Goal: Information Seeking & Learning: Learn about a topic

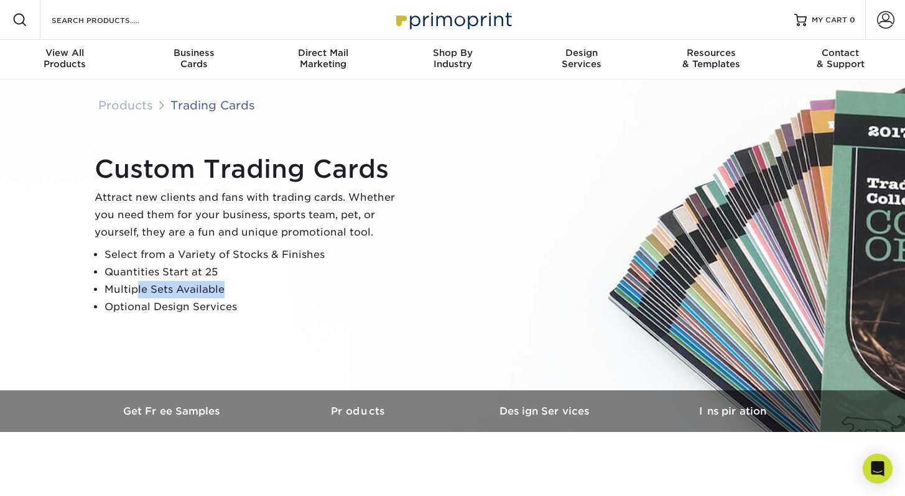
drag, startPoint x: 134, startPoint y: 288, endPoint x: 259, endPoint y: 290, distance: 124.4
click at [259, 290] on li "Multiple Sets Available" at bounding box center [254, 289] width 301 height 17
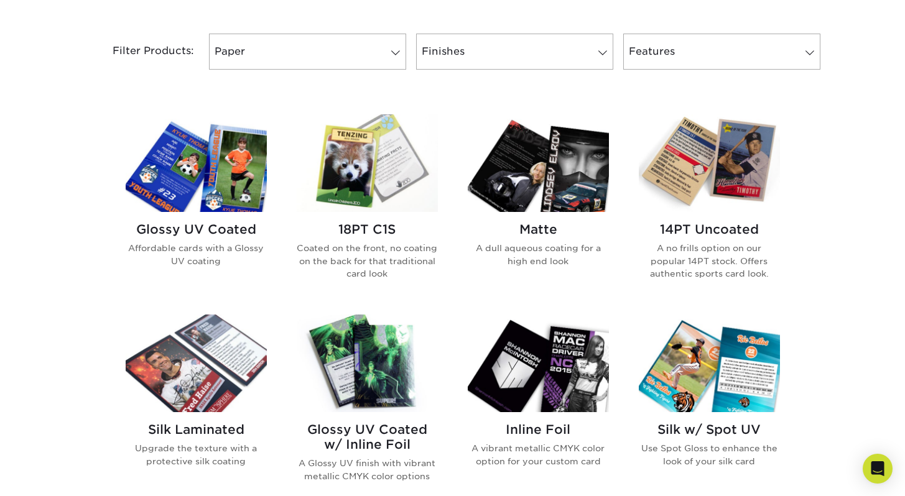
scroll to position [605, 0]
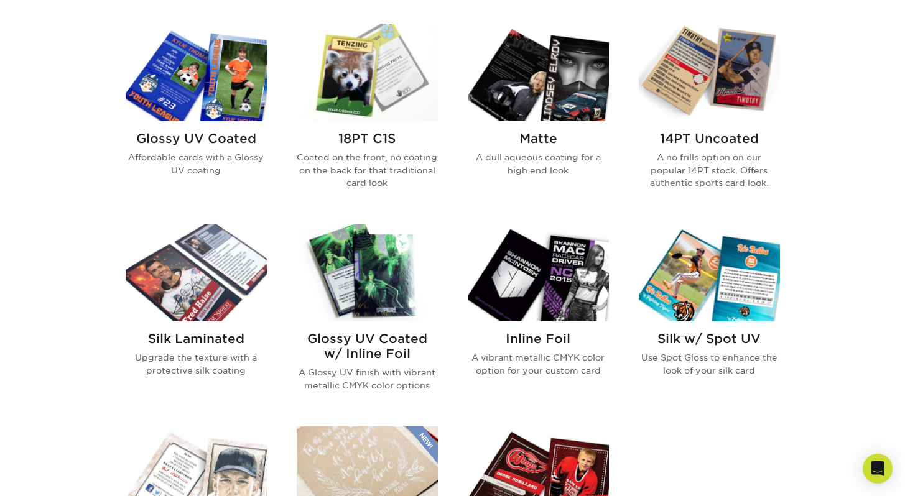
click at [141, 144] on h2 "Glossy UV Coated" at bounding box center [196, 138] width 141 height 15
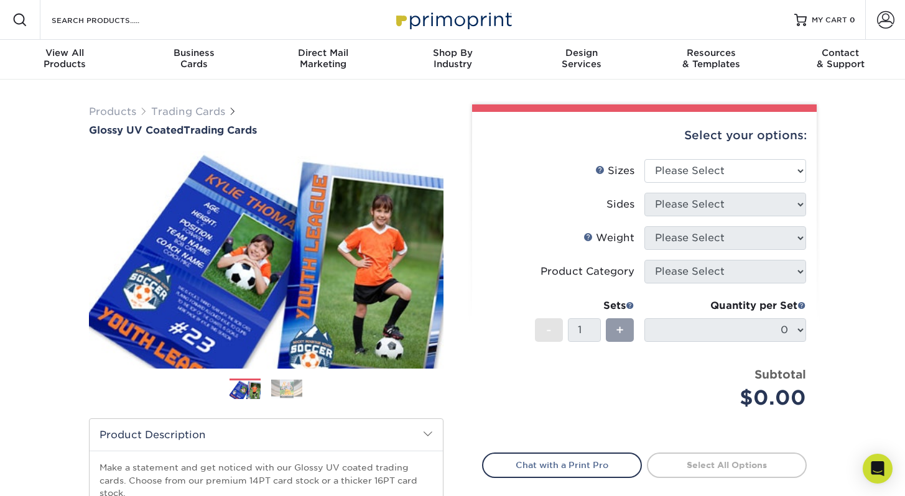
click at [856, 187] on div "Products Trading Cards Glossy UV Coated Trading Cards Previous Next /" at bounding box center [452, 412] width 905 height 664
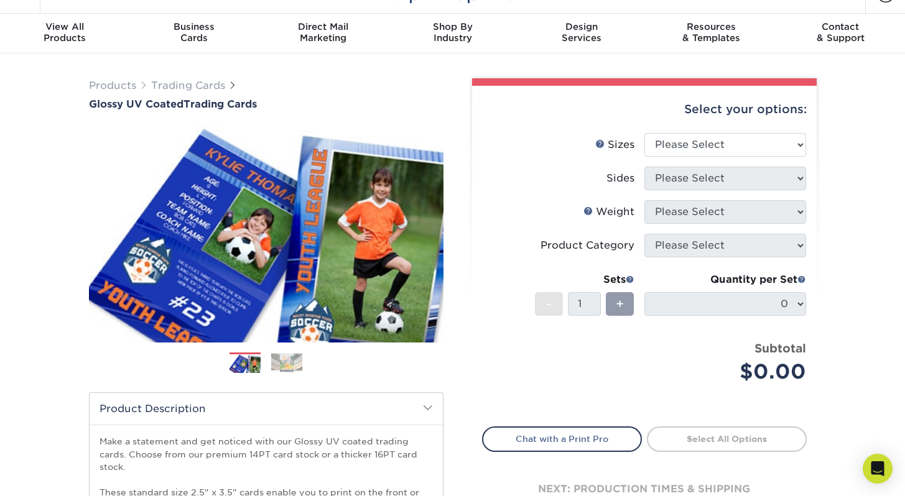
scroll to position [24, 0]
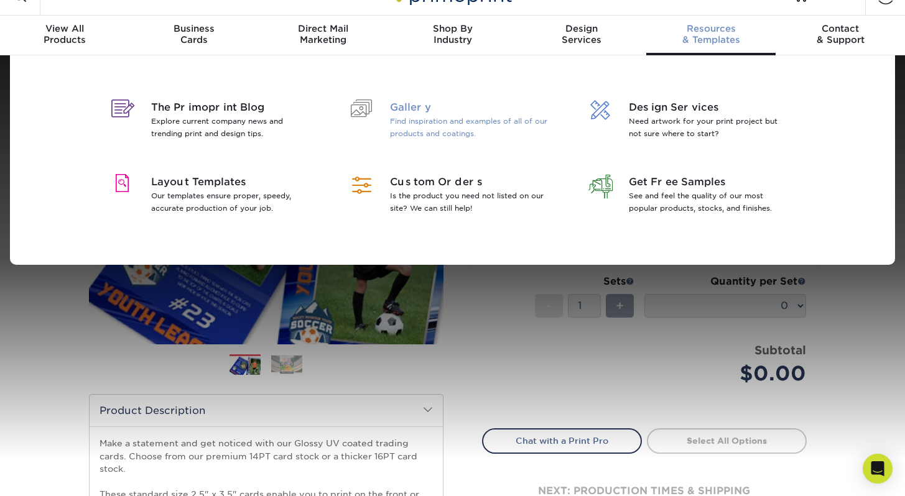
click at [405, 121] on p "Find inspiration and examples of all of our products and coatings." at bounding box center [470, 127] width 161 height 25
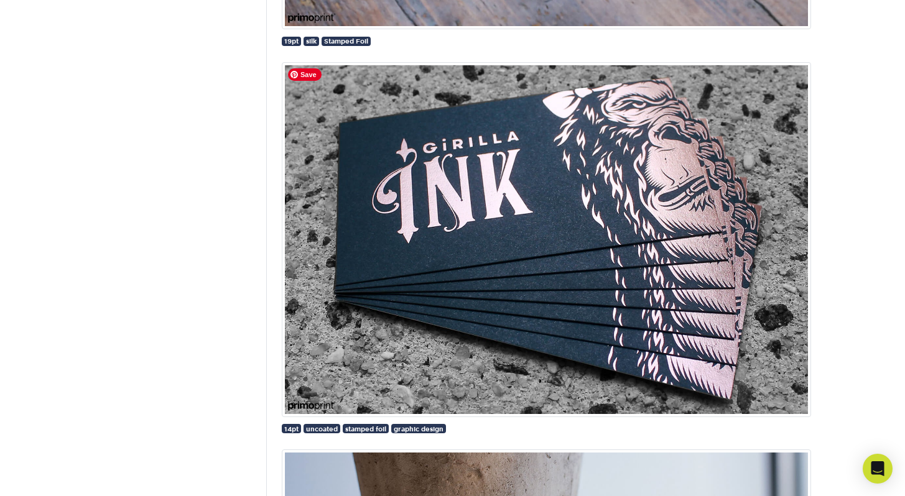
scroll to position [4245, 0]
